Goal: Task Accomplishment & Management: Complete application form

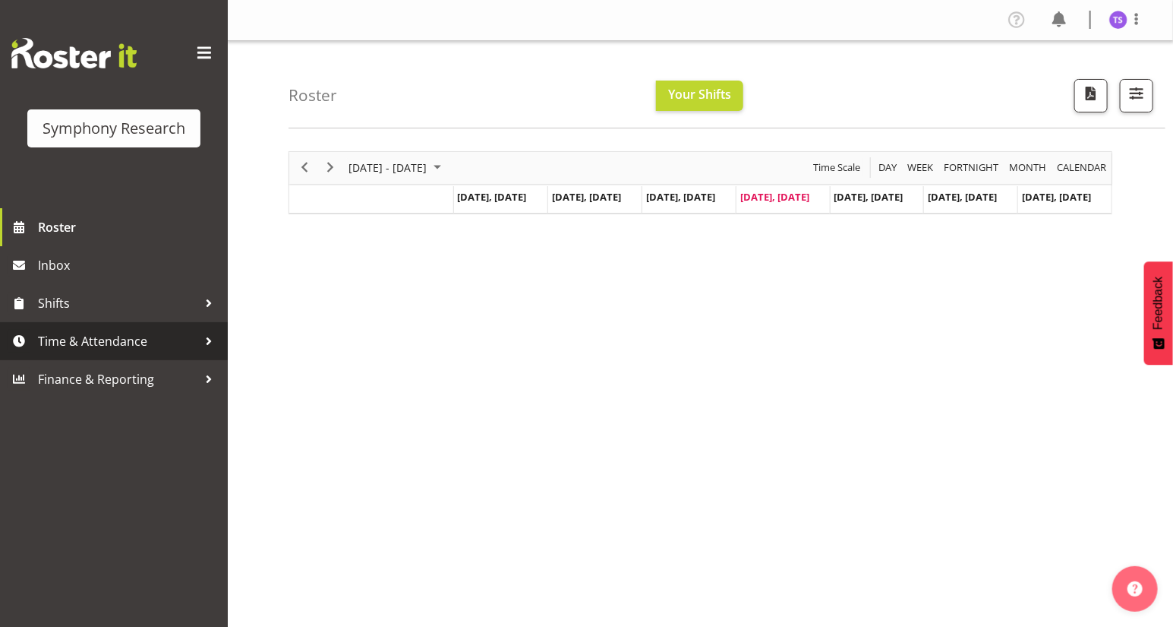
click at [118, 340] on span "Time & Attendance" at bounding box center [118, 341] width 160 height 23
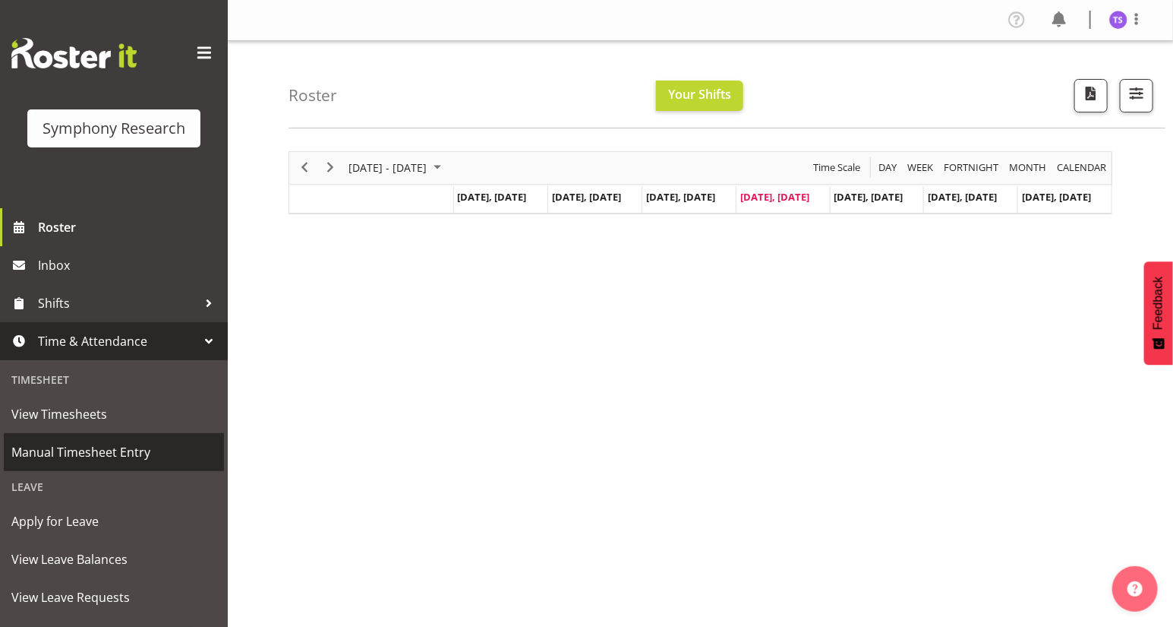
click at [123, 445] on span "Manual Timesheet Entry" at bounding box center [113, 452] width 205 height 23
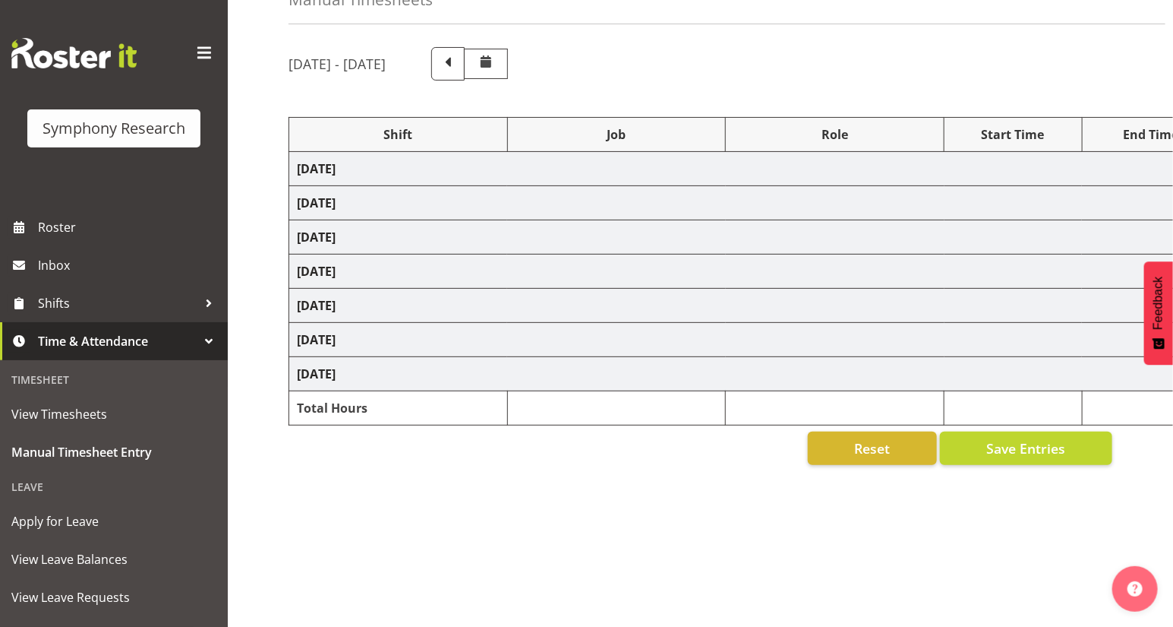
scroll to position [114, 0]
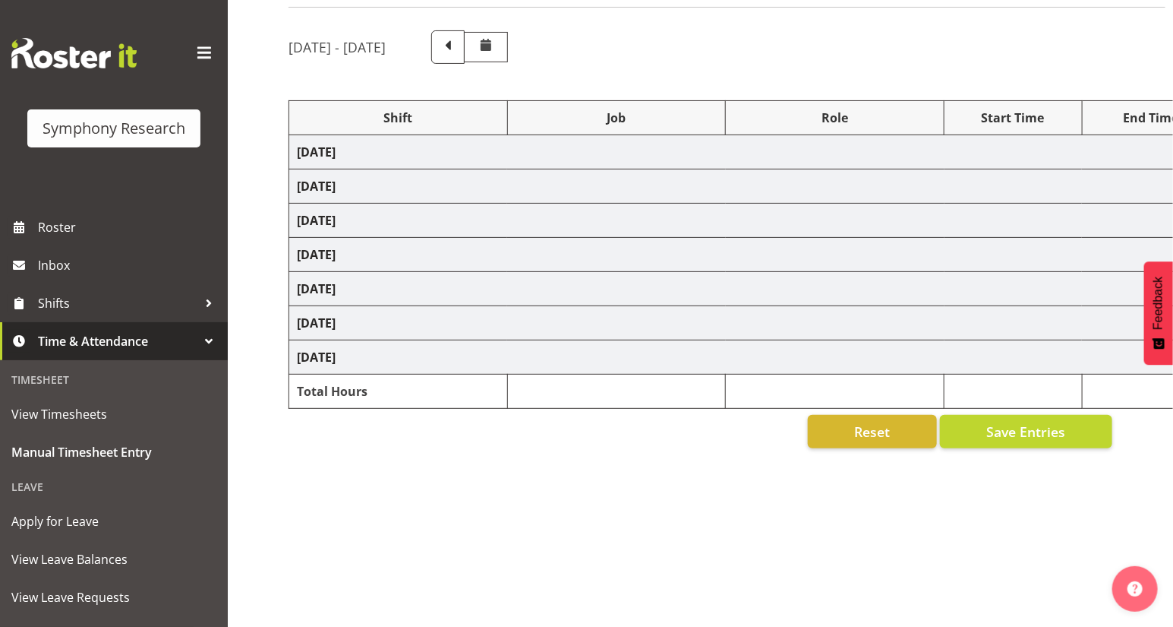
select select "81561"
select select "10587"
select select "47"
select select "81561"
select select "10587"
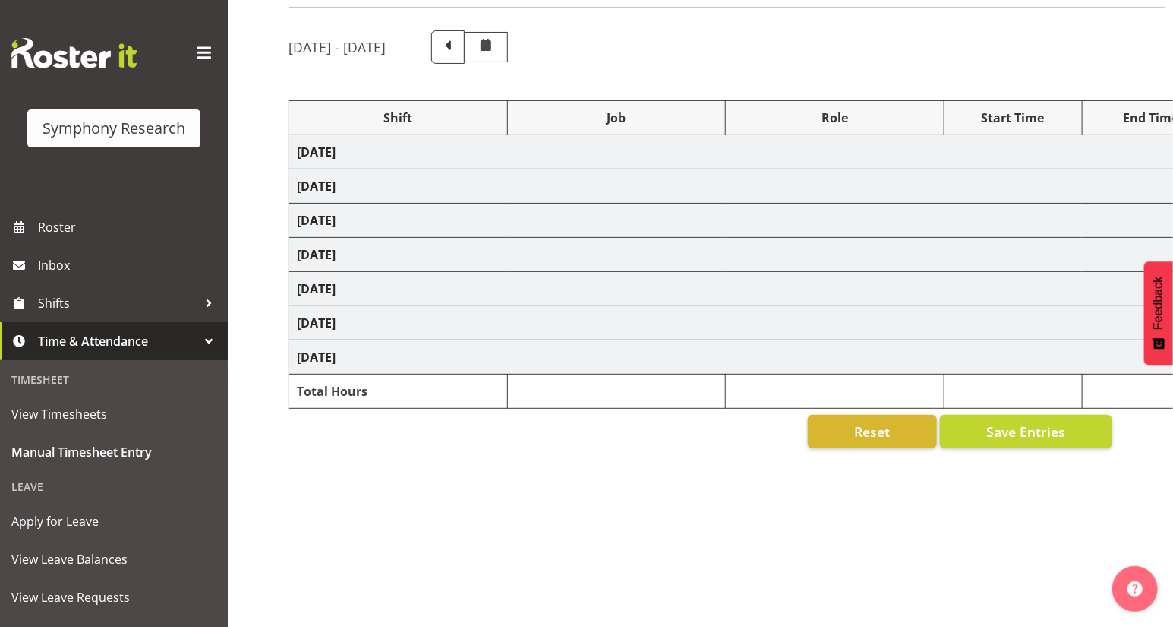
select select "47"
select select "81561"
select select "10587"
select select "47"
select select "81561"
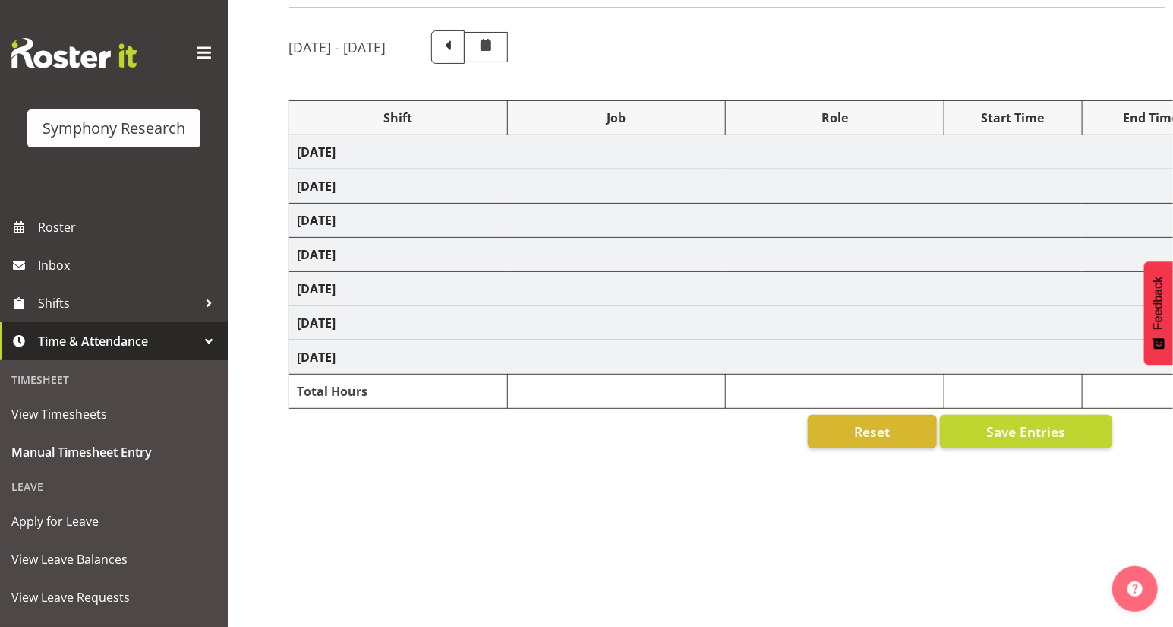
select select "10587"
select select "47"
select select "81561"
select select "10587"
select select "47"
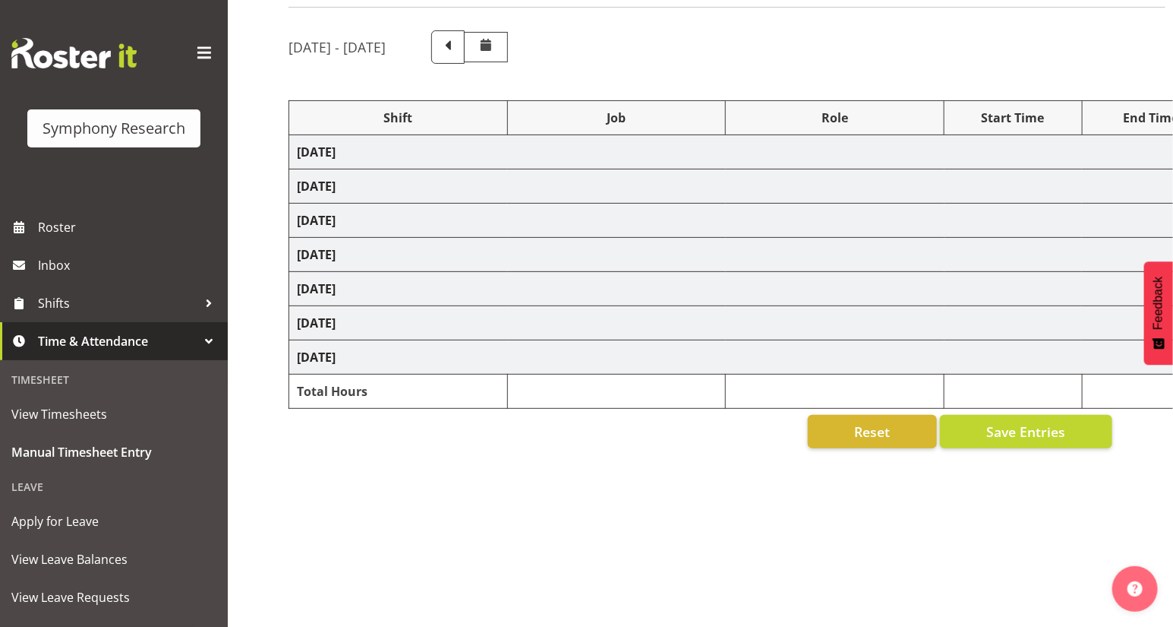
select select "81561"
select select "10587"
select select "47"
select select "81298"
select select "10587"
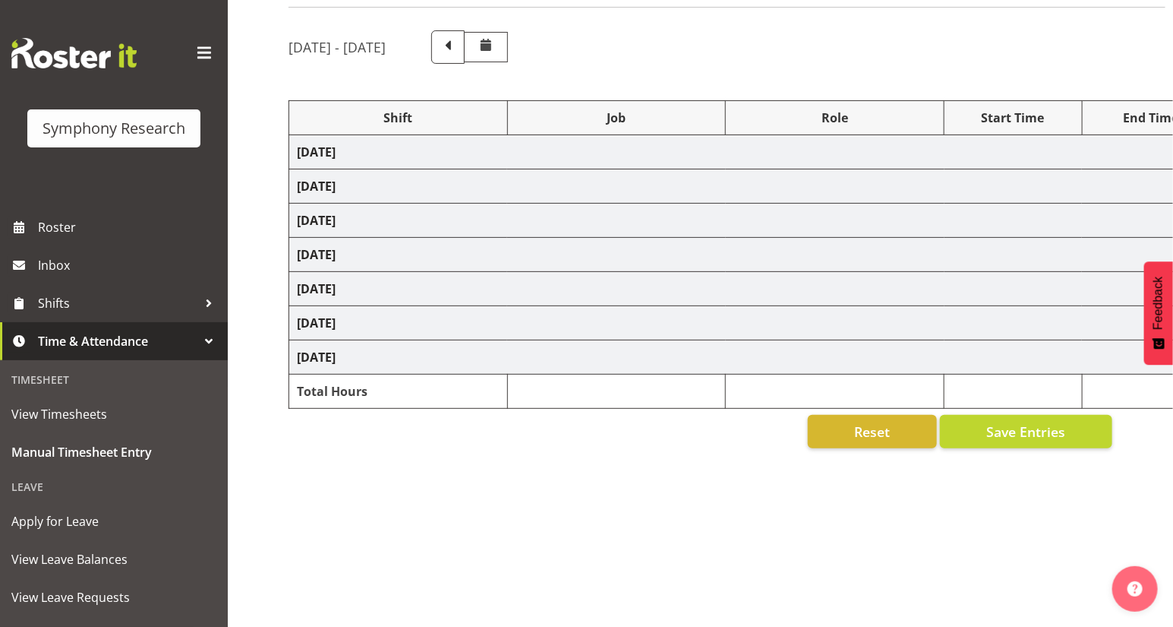
select select "47"
select select "41604"
select select "10527"
select select "47"
select select "81561"
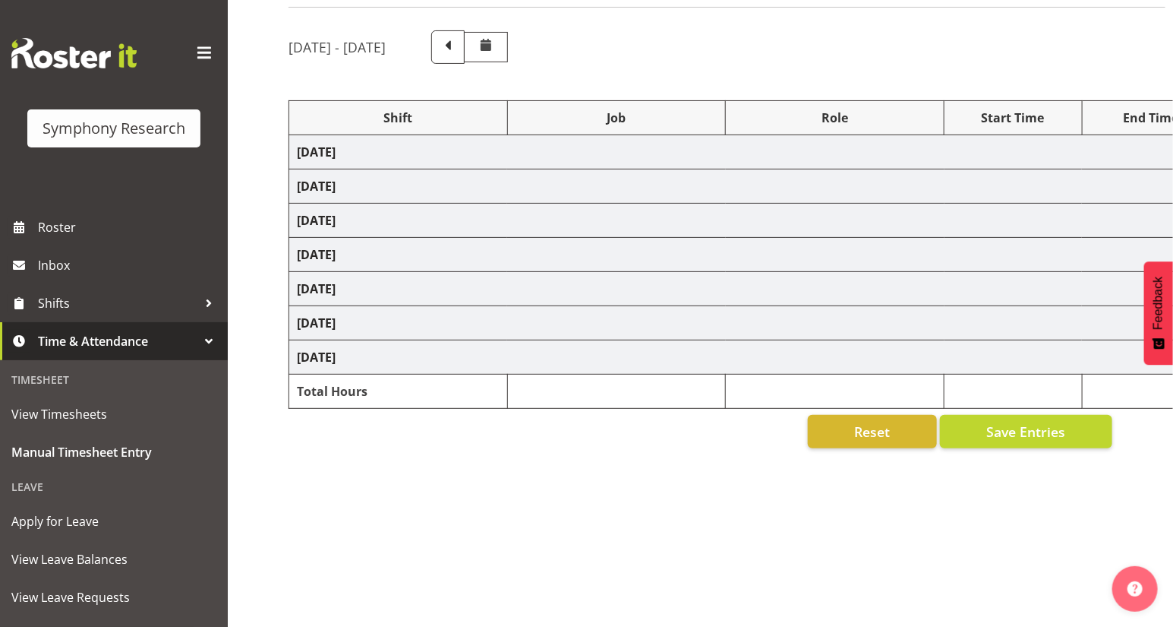
select select "10587"
select select "47"
select select "81561"
select select "10587"
select select "47"
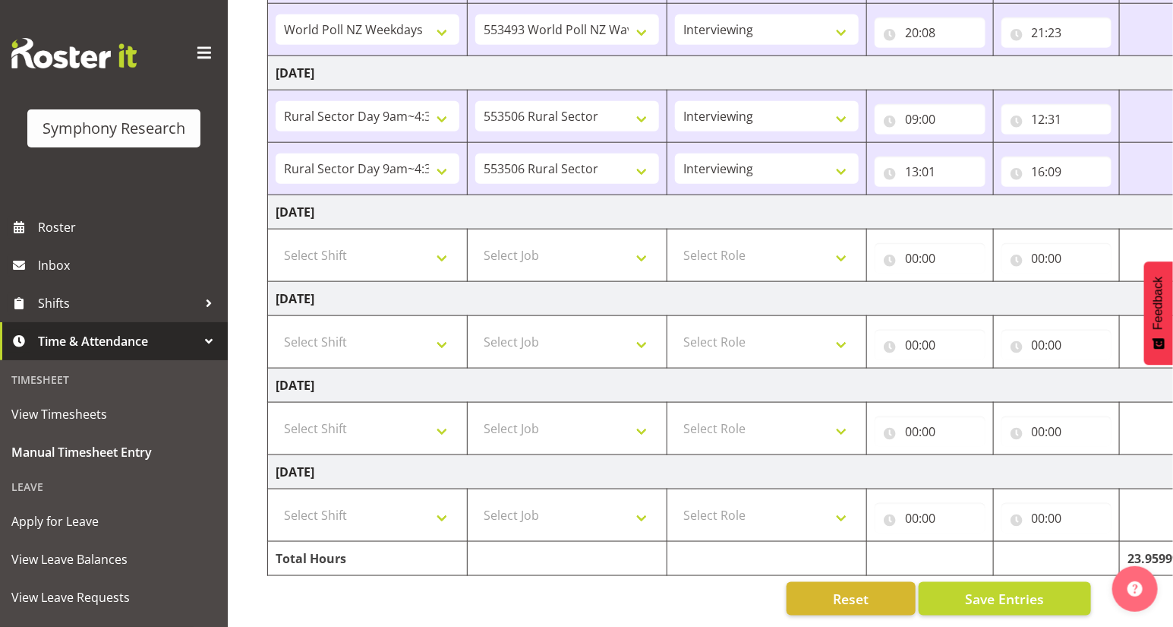
scroll to position [0, 54]
